Goal: Obtain resource: Download file/media

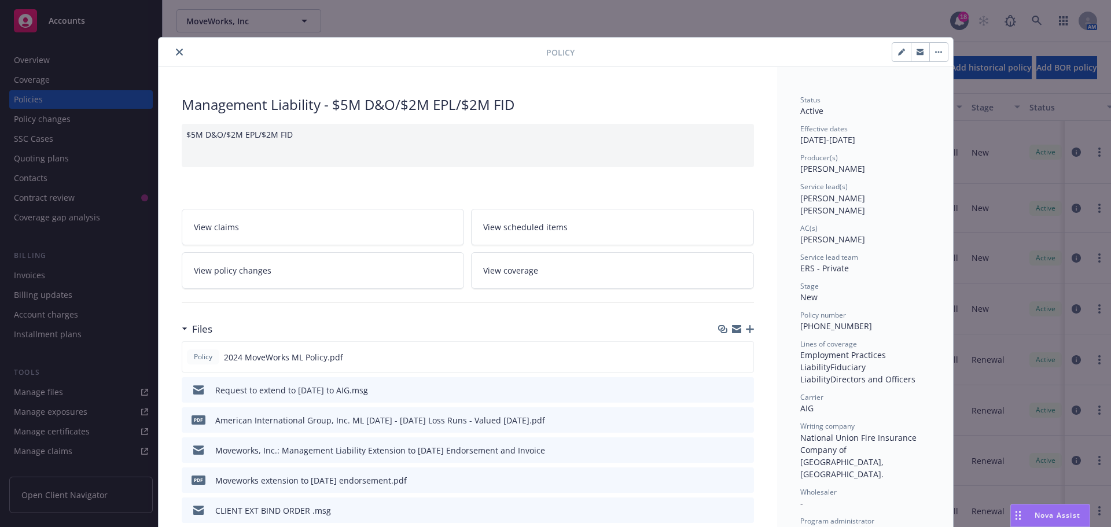
click at [176, 51] on icon "close" at bounding box center [179, 52] width 7 height 7
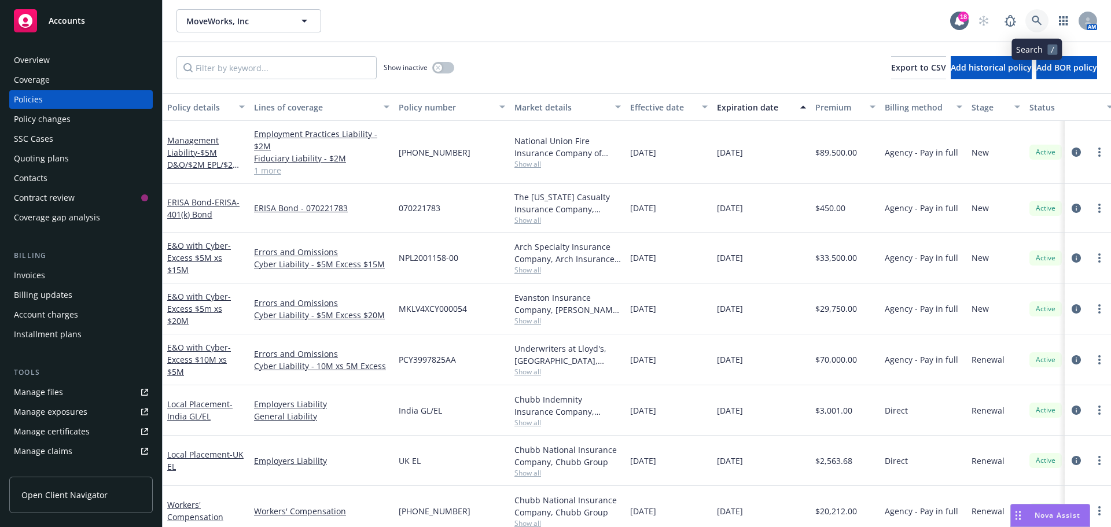
click at [1036, 19] on icon at bounding box center [1037, 21] width 10 height 10
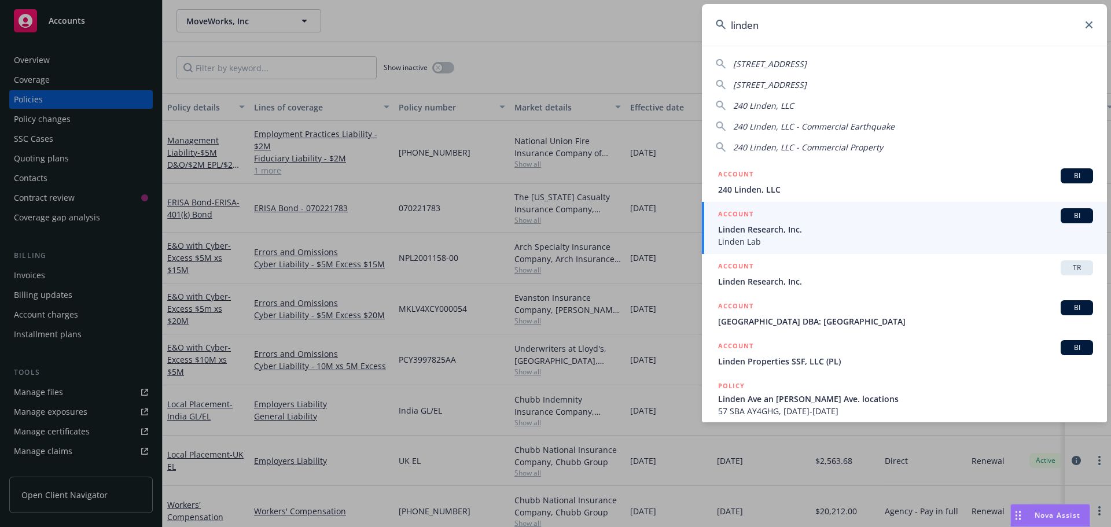
type input "linden"
click at [1068, 210] on div "BI" at bounding box center [1077, 215] width 32 height 15
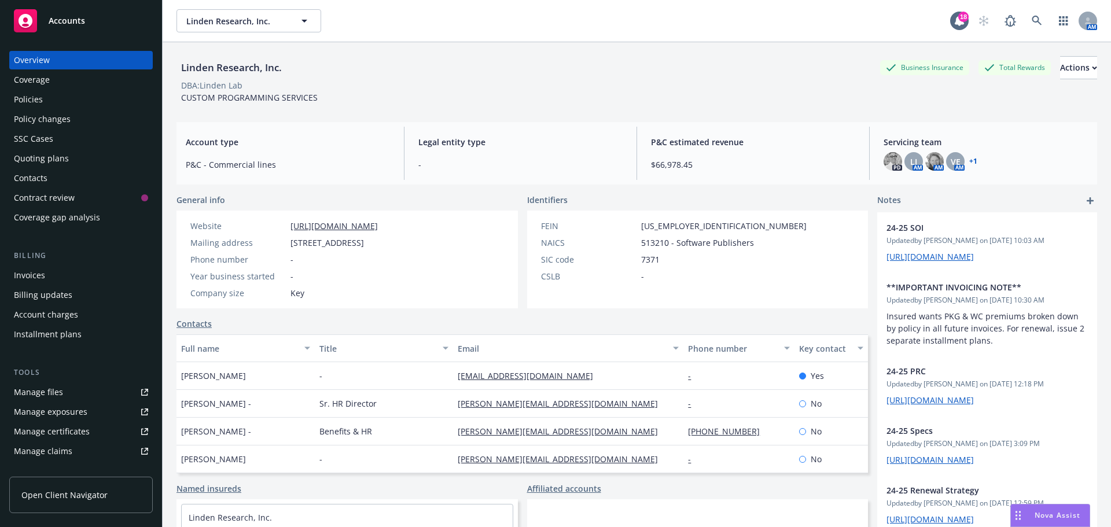
click at [35, 100] on div "Policies" at bounding box center [28, 99] width 29 height 19
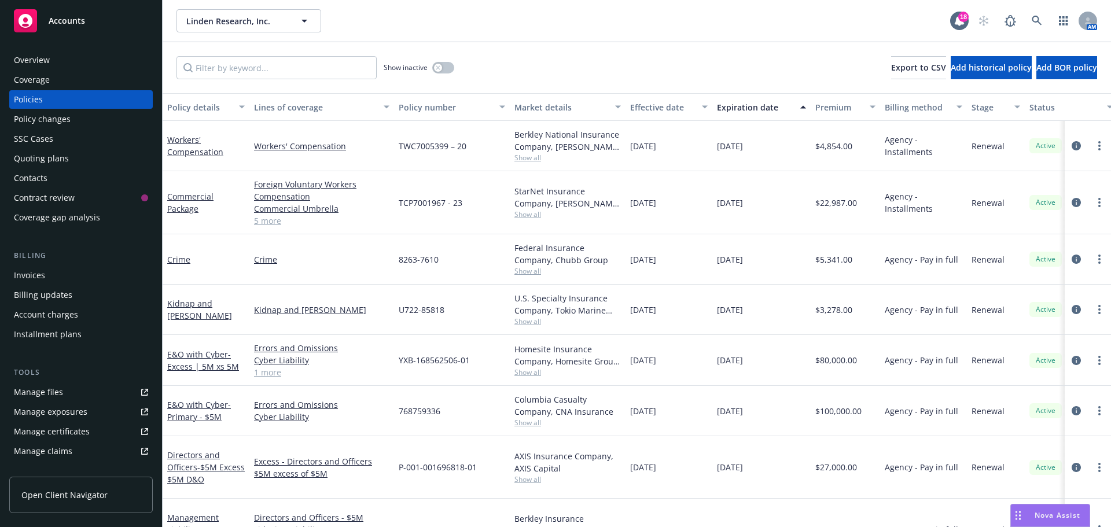
click at [28, 61] on div "Overview" at bounding box center [32, 60] width 36 height 19
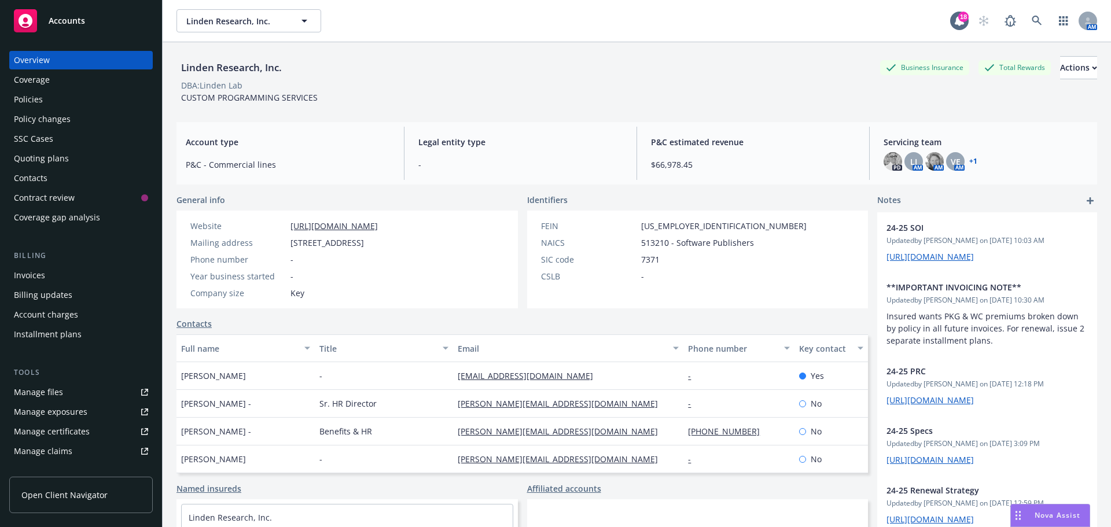
click at [969, 159] on link "+ 1" at bounding box center [973, 161] width 8 height 7
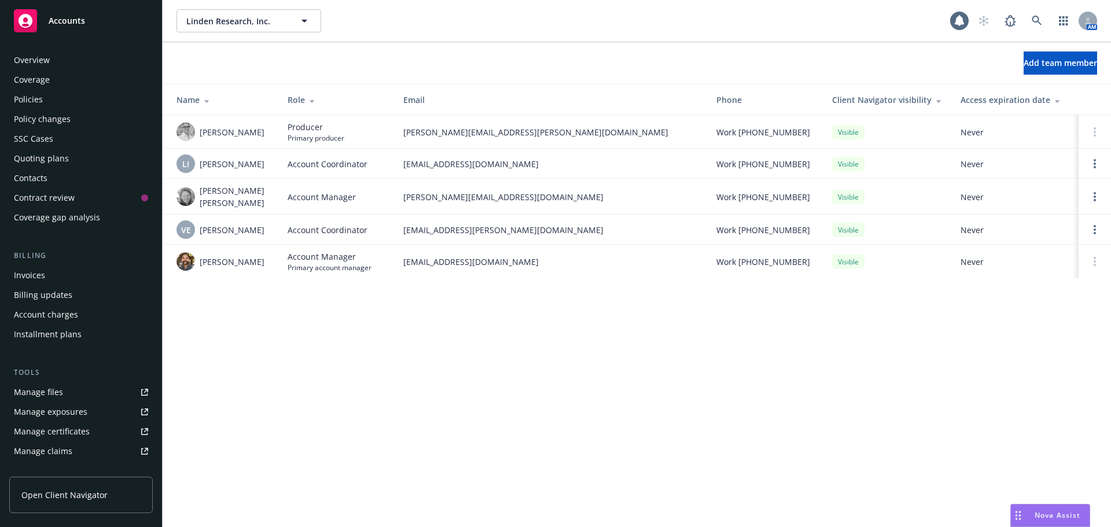
scroll to position [227, 0]
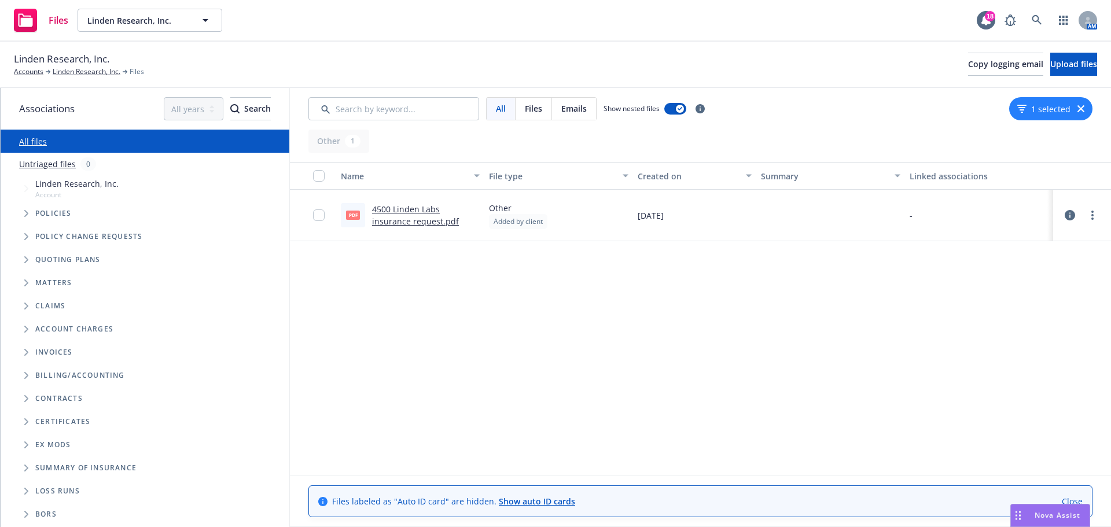
click at [392, 209] on link "4500 Linden Labs insurance request.pdf" at bounding box center [415, 215] width 87 height 23
